Goal: Task Accomplishment & Management: Manage account settings

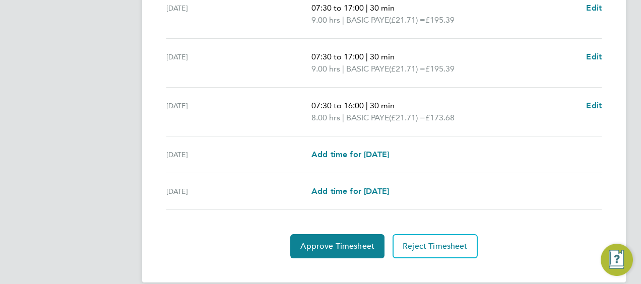
scroll to position [442, 0]
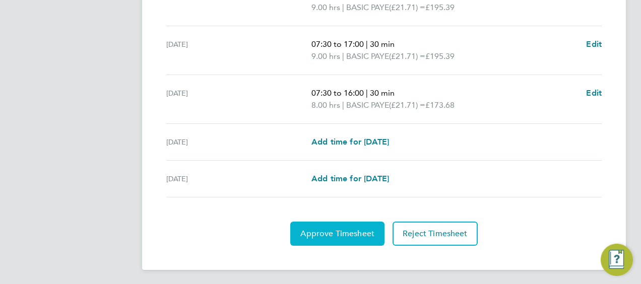
click at [344, 238] on button "Approve Timesheet" at bounding box center [337, 234] width 94 height 24
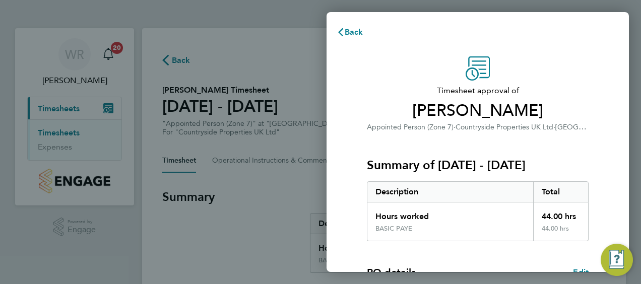
click at [590, 157] on div "Timesheet approval of Andrew Darwin Appointed Person (Zone 7) · Countryside Pro…" at bounding box center [478, 243] width 246 height 374
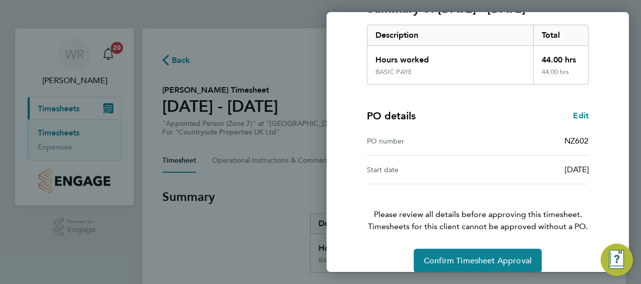
scroll to position [169, 0]
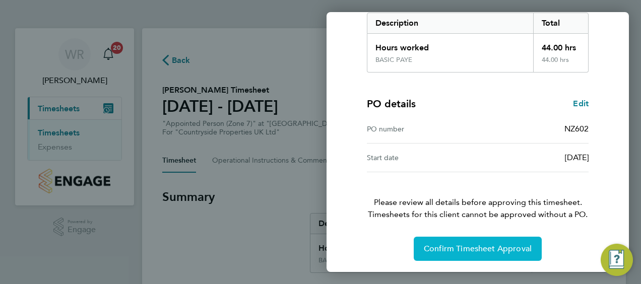
click at [499, 240] on button "Confirm Timesheet Approval" at bounding box center [478, 249] width 128 height 24
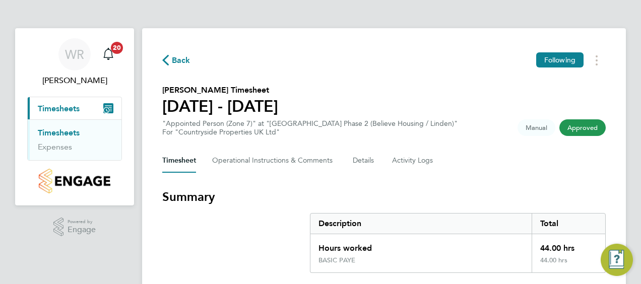
click at [551, 156] on div "Timesheet Operational Instructions & Comments Details Activity Logs" at bounding box center [384, 161] width 444 height 24
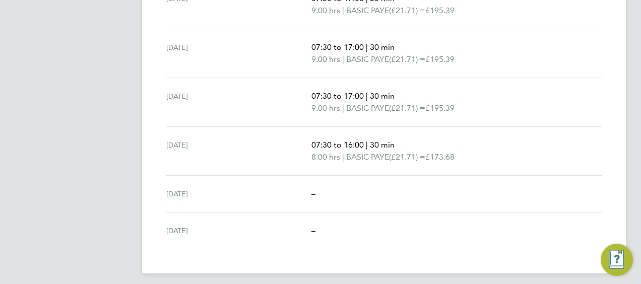
scroll to position [394, 0]
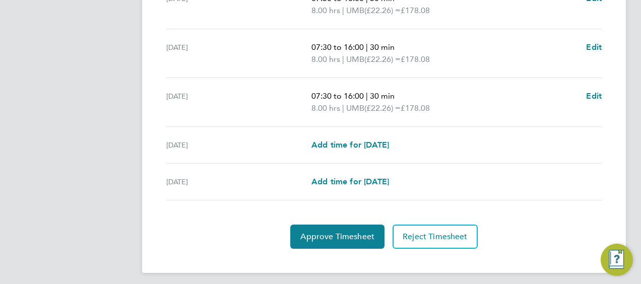
scroll to position [452, 0]
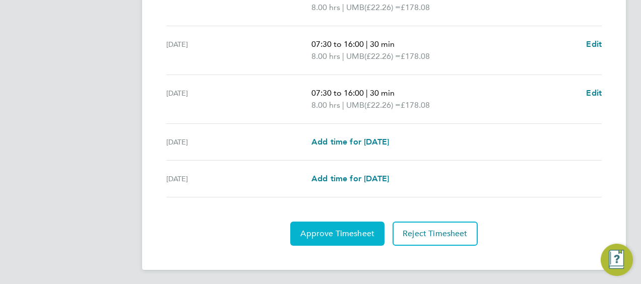
click at [332, 237] on button "Approve Timesheet" at bounding box center [337, 234] width 94 height 24
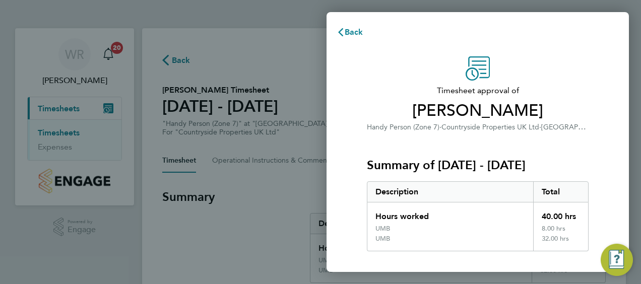
click at [597, 153] on div "Timesheet approval of [PERSON_NAME] Handy Person (Zone 7) · Countryside Propert…" at bounding box center [478, 248] width 246 height 384
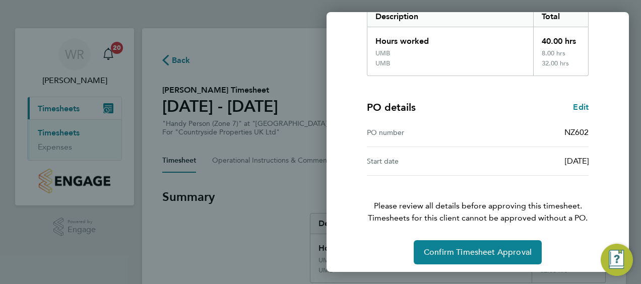
scroll to position [179, 0]
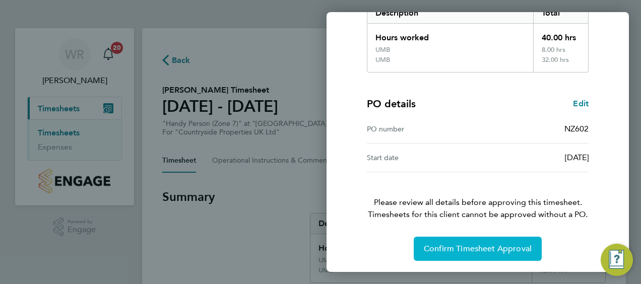
click at [483, 257] on button "Confirm Timesheet Approval" at bounding box center [478, 249] width 128 height 24
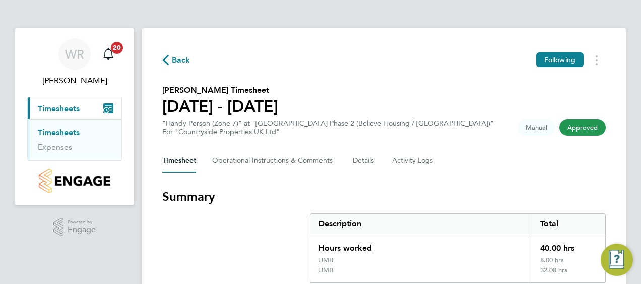
click at [556, 196] on h3 "Summary" at bounding box center [384, 197] width 444 height 16
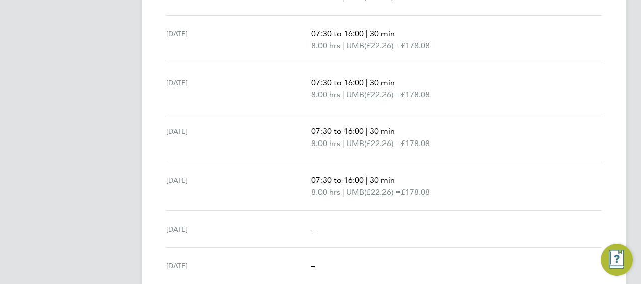
scroll to position [404, 0]
